Goal: Check status: Check status

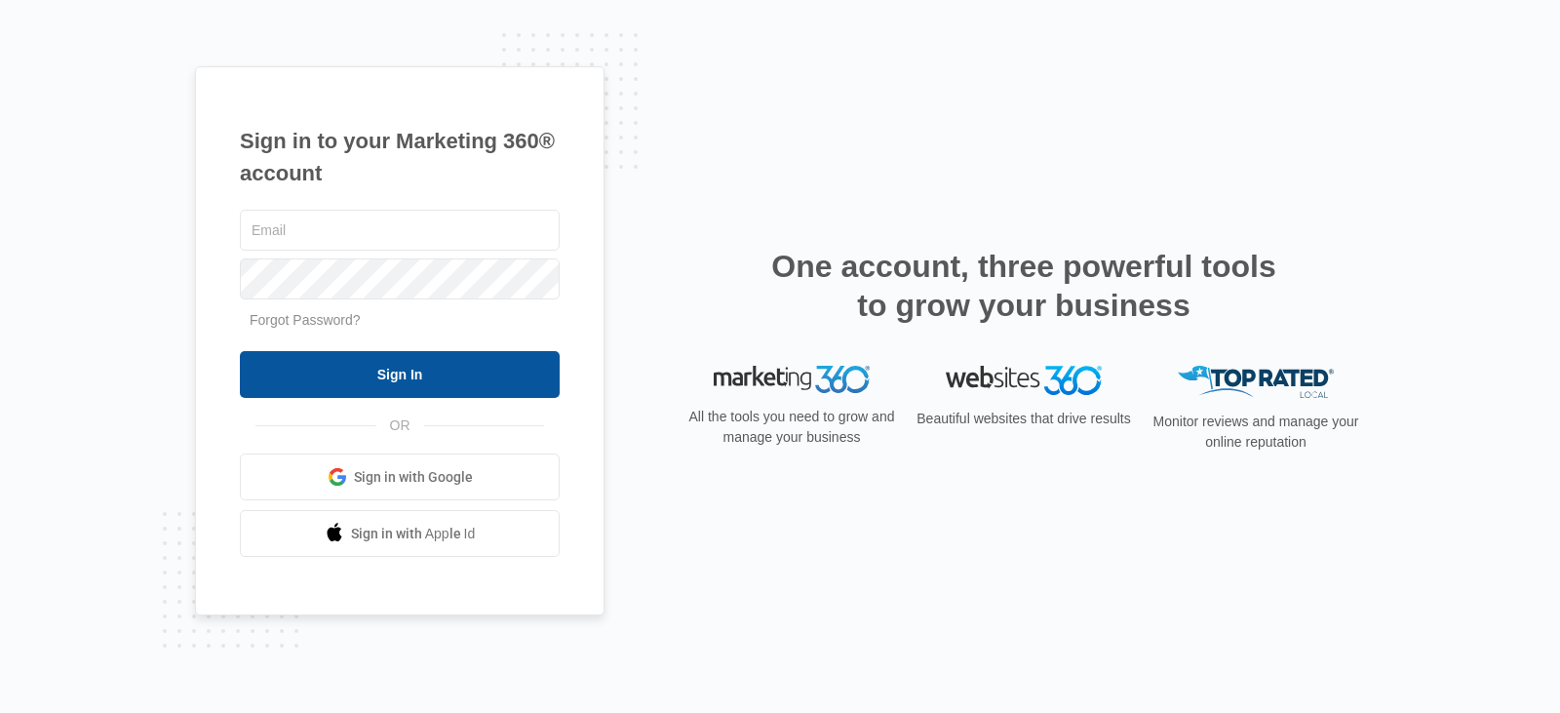
type input "[PERSON_NAME][EMAIL_ADDRESS][PERSON_NAME][DOMAIN_NAME]"
click at [401, 368] on input "Sign In" at bounding box center [400, 374] width 320 height 47
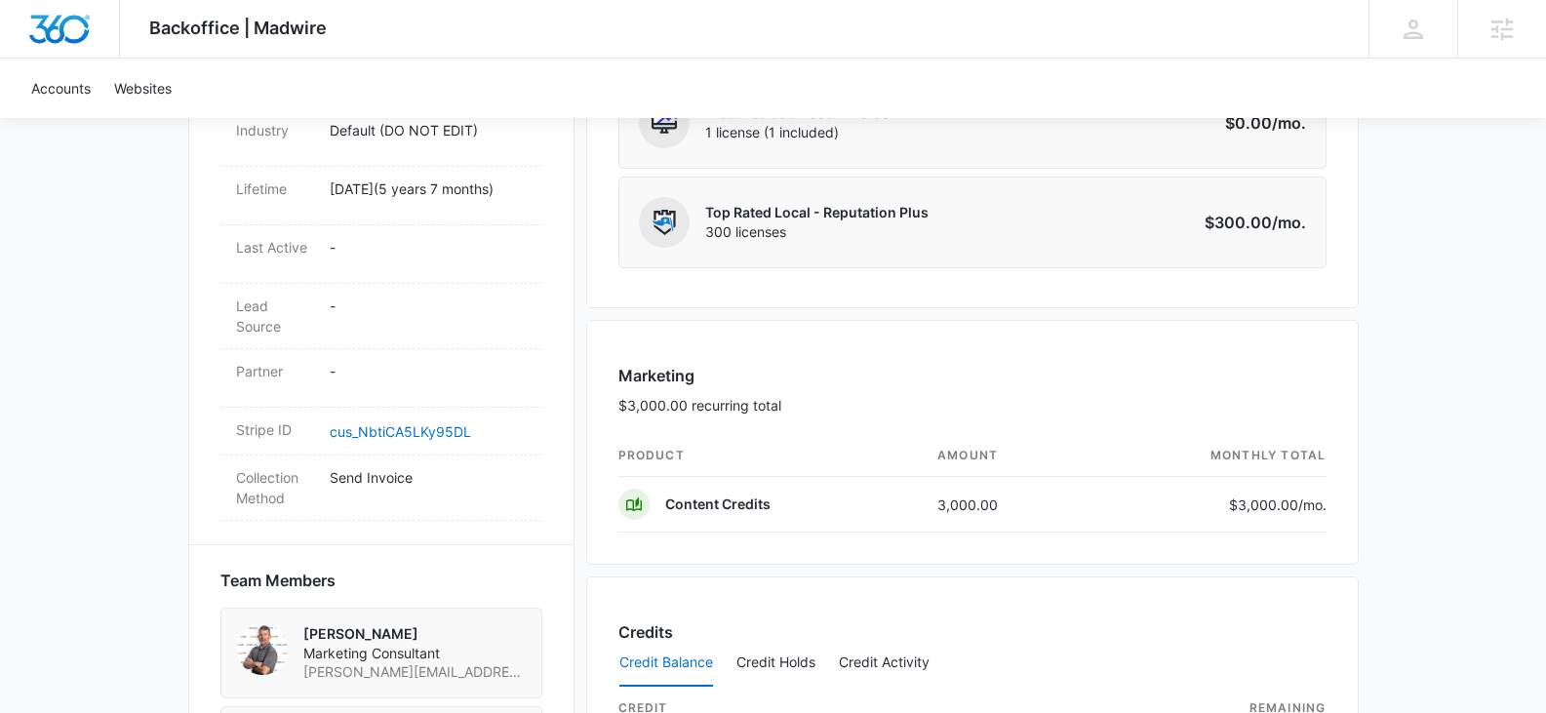
scroll to position [1099, 0]
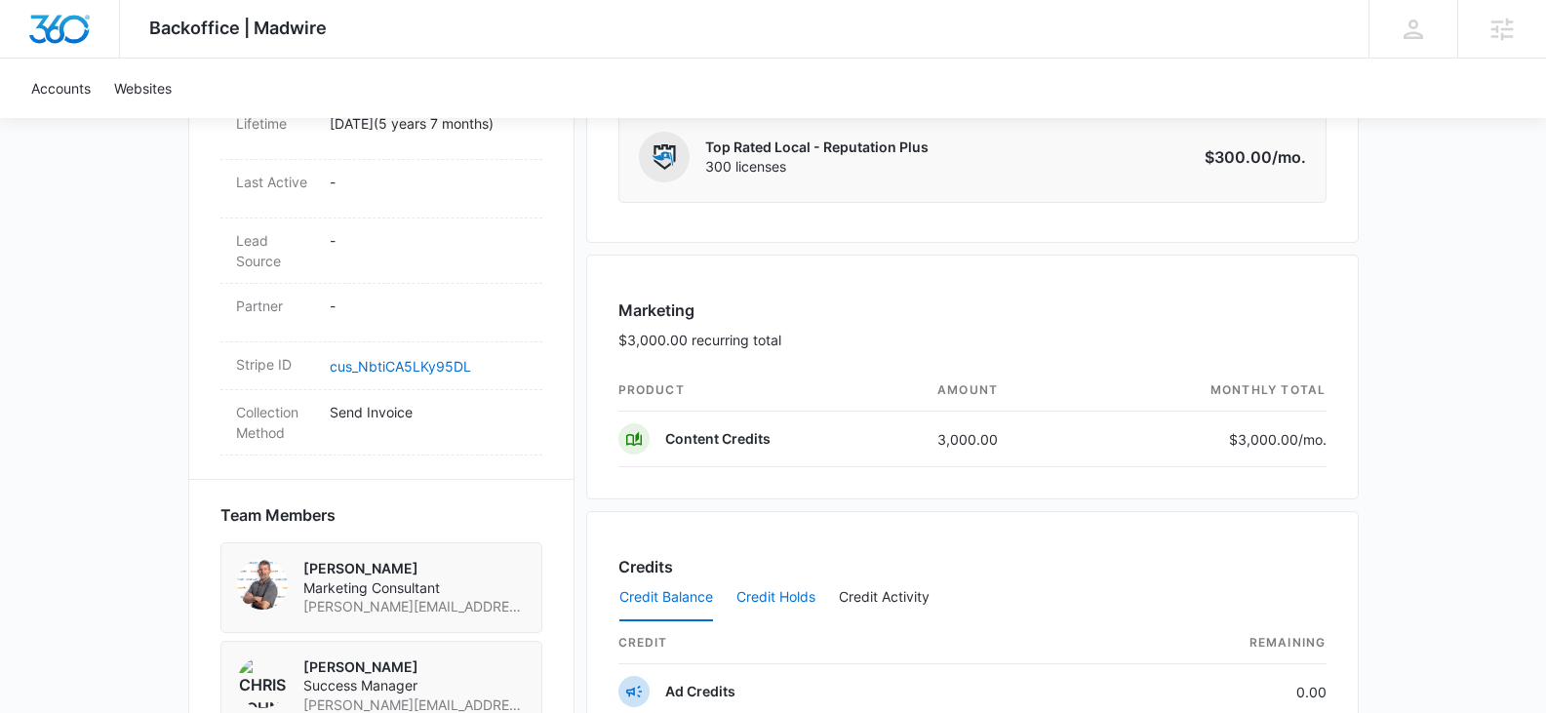
click at [769, 593] on button "Credit Holds" at bounding box center [775, 597] width 79 height 47
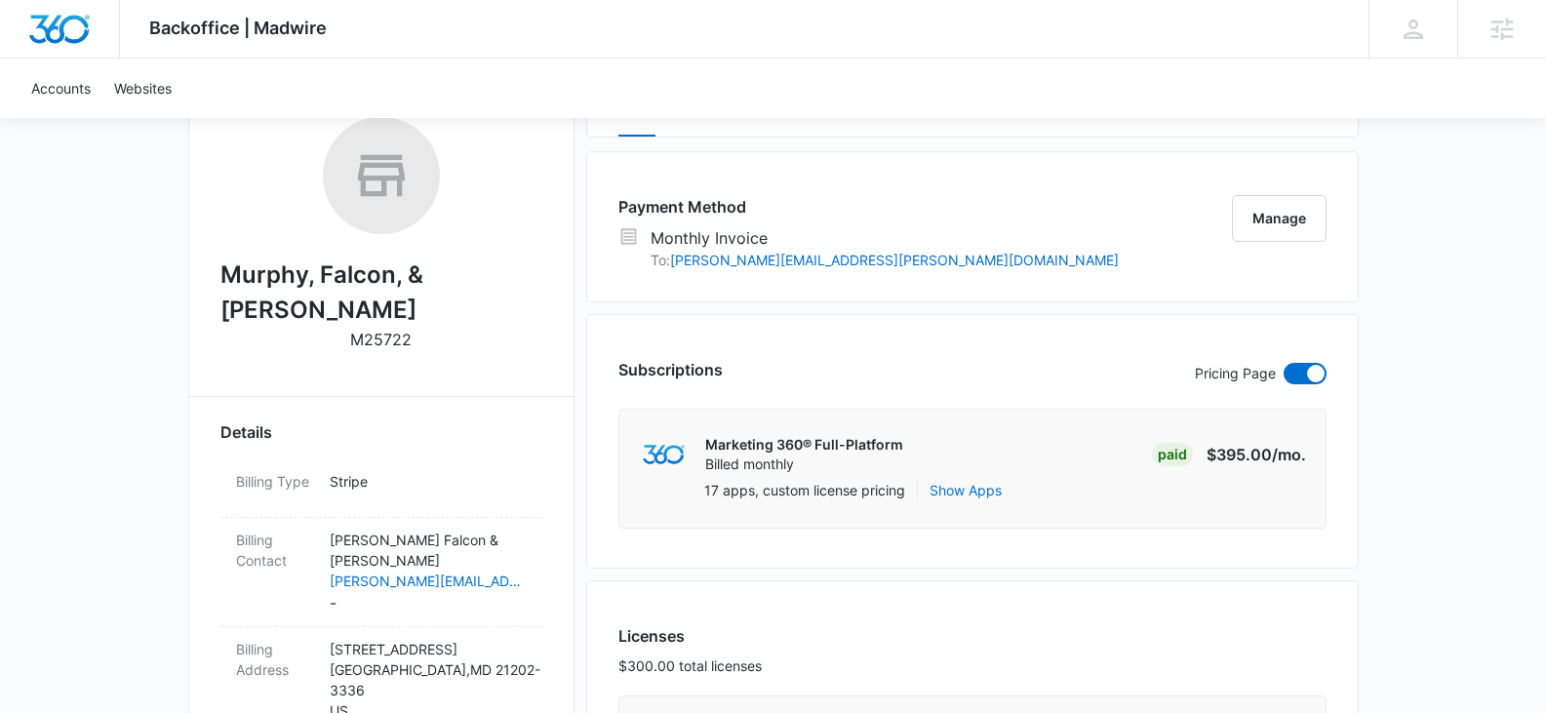
scroll to position [309, 0]
